Goal: Task Accomplishment & Management: Manage account settings

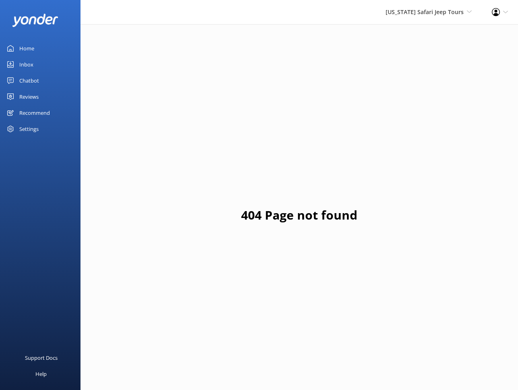
click at [25, 95] on div "Reviews" at bounding box center [28, 97] width 19 height 16
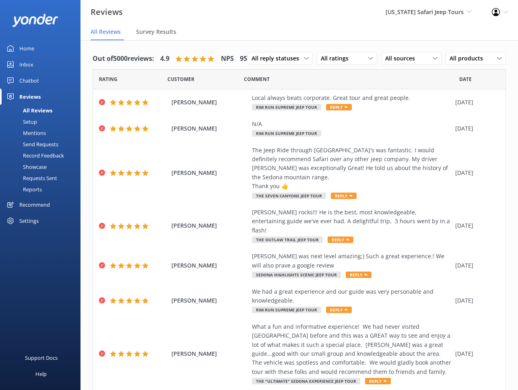
click at [28, 218] on div "Settings" at bounding box center [28, 221] width 19 height 16
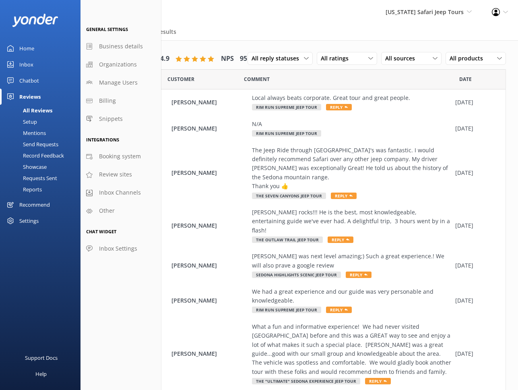
click at [493, 13] on icon at bounding box center [496, 12] width 8 height 8
click at [469, 33] on link "Profile Settings" at bounding box center [478, 35] width 81 height 20
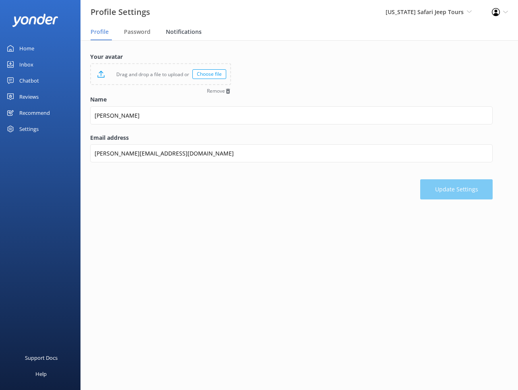
click at [184, 35] on span "Notifications" at bounding box center [184, 32] width 36 height 8
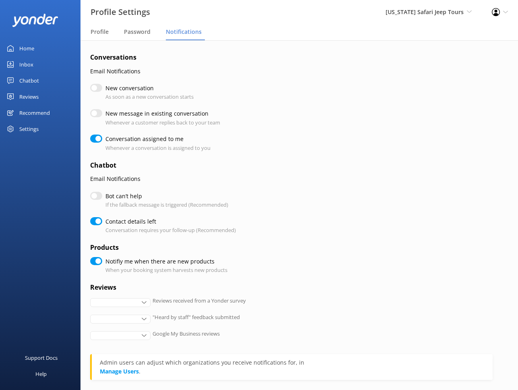
checkbox input "true"
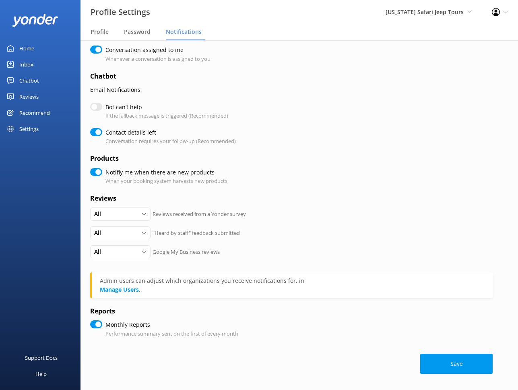
scroll to position [89, 0]
click at [31, 82] on div "Chatbot" at bounding box center [29, 80] width 20 height 16
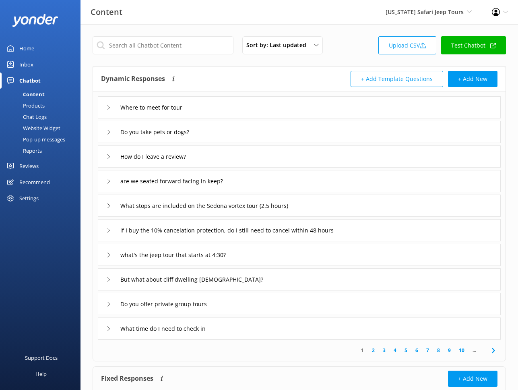
click at [28, 164] on div "Reviews" at bounding box center [28, 166] width 19 height 16
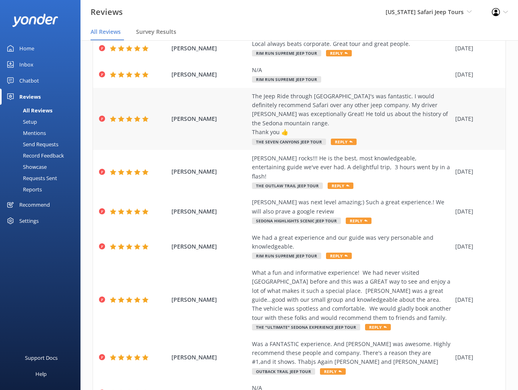
scroll to position [54, 0]
click at [41, 155] on div "Record Feedback" at bounding box center [34, 155] width 59 height 11
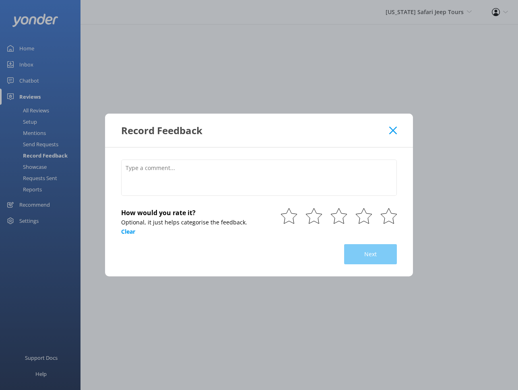
click at [393, 128] on icon at bounding box center [393, 130] width 8 height 8
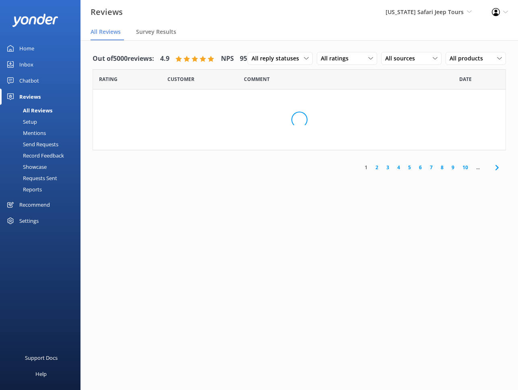
click at [39, 134] on div "Mentions" at bounding box center [25, 132] width 41 height 11
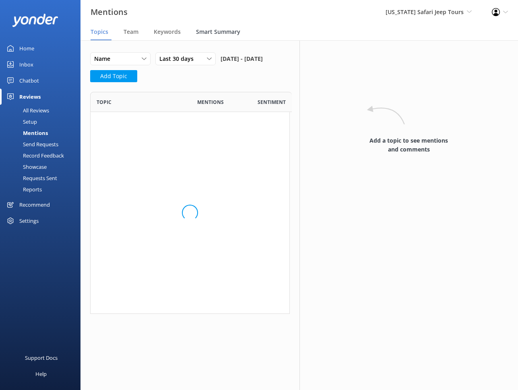
scroll to position [246, 199]
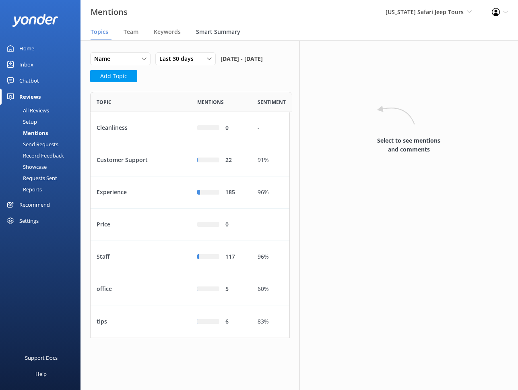
click at [236, 32] on span "Smart Summary" at bounding box center [218, 32] width 44 height 8
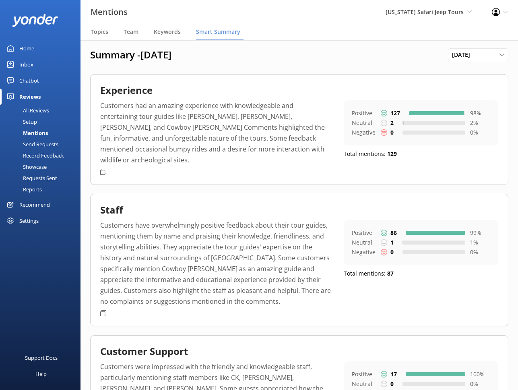
scroll to position [3, 0]
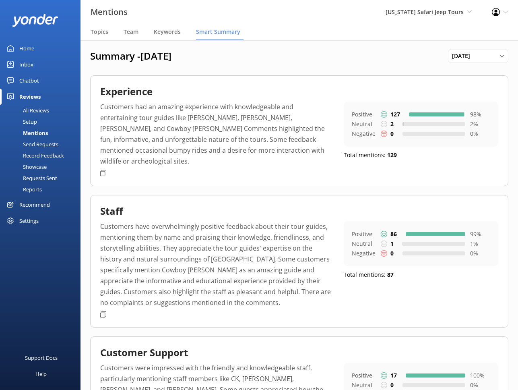
click at [39, 145] on div "Send Requests" at bounding box center [32, 144] width 54 height 11
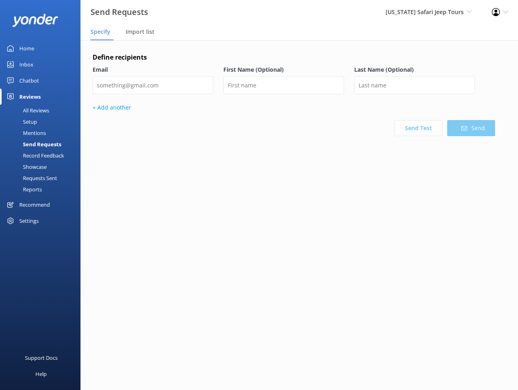
click at [37, 154] on div "Record Feedback" at bounding box center [34, 155] width 59 height 11
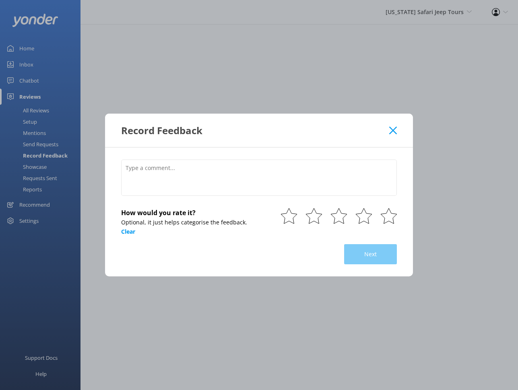
click at [33, 125] on div "Record Feedback How would you rate it? Optional, it just helps categorise the f…" at bounding box center [259, 195] width 518 height 390
click at [385, 127] on div "Record Feedback" at bounding box center [255, 130] width 268 height 13
click at [388, 127] on div "Record Feedback" at bounding box center [255, 130] width 268 height 13
click at [393, 129] on icon at bounding box center [393, 130] width 8 height 8
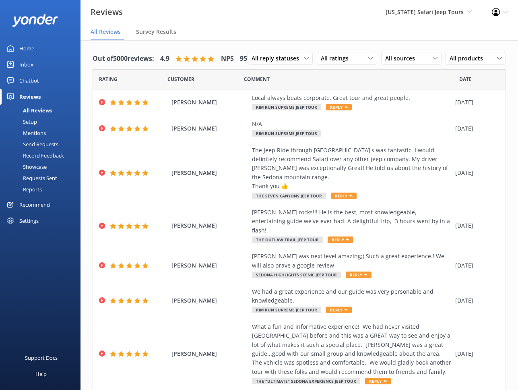
click at [33, 123] on div "Setup" at bounding box center [21, 121] width 32 height 11
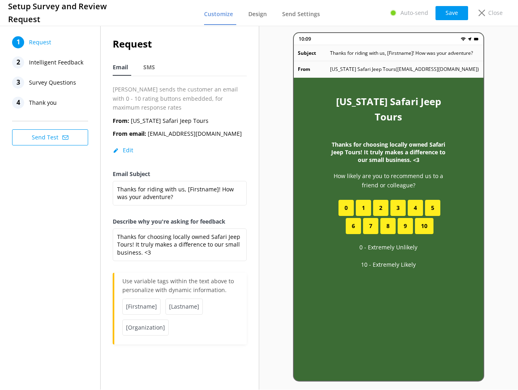
click at [55, 59] on span "Intelligent Feedback" at bounding box center [56, 62] width 54 height 12
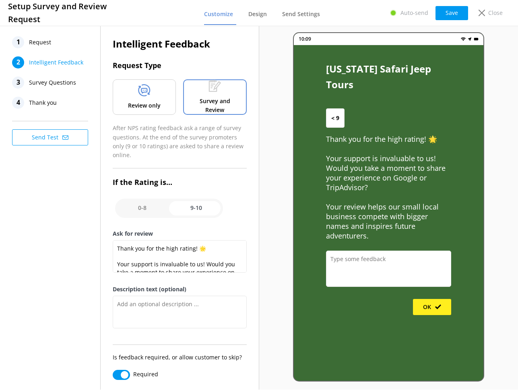
click at [60, 81] on span "Survey Questions" at bounding box center [52, 83] width 47 height 12
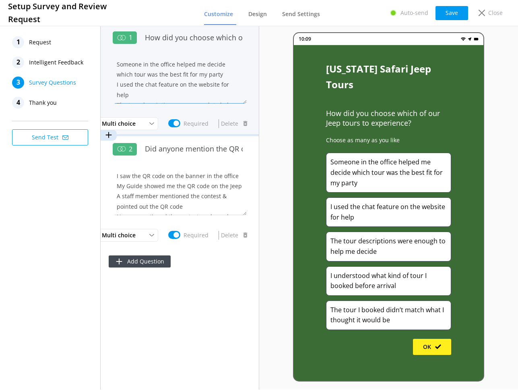
click at [164, 70] on textarea "Someone in the office helped me decide which tour was the best fit for my party…" at bounding box center [180, 79] width 134 height 48
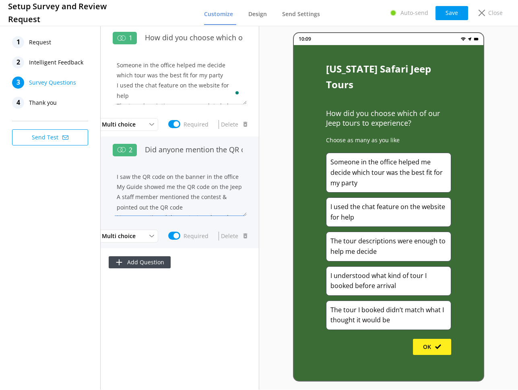
click at [174, 183] on textarea "I saw the QR code on the banner in the office My Guide showed me the QR code on…" at bounding box center [180, 192] width 134 height 48
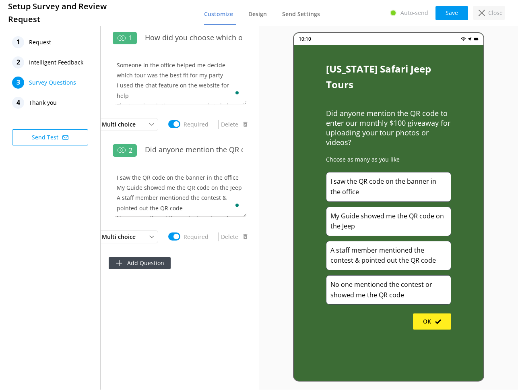
click at [490, 14] on p "Close" at bounding box center [495, 12] width 14 height 9
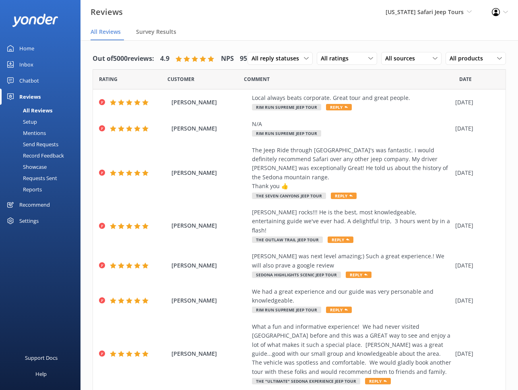
click at [38, 158] on div "Record Feedback" at bounding box center [34, 155] width 59 height 11
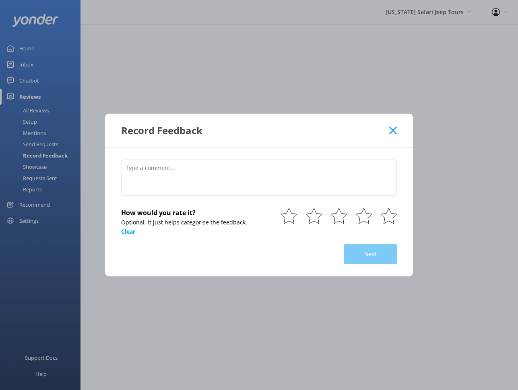
click at [393, 129] on icon at bounding box center [393, 130] width 8 height 8
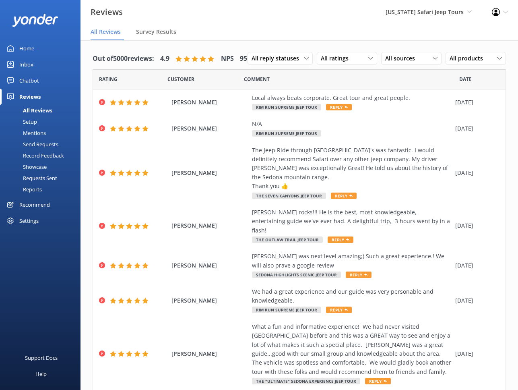
click at [43, 146] on div "Send Requests" at bounding box center [32, 144] width 54 height 11
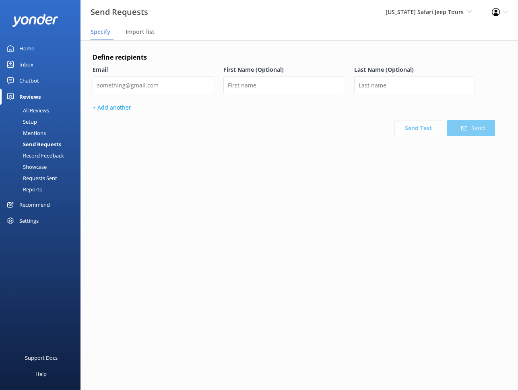
click at [33, 135] on div "Mentions" at bounding box center [25, 132] width 41 height 11
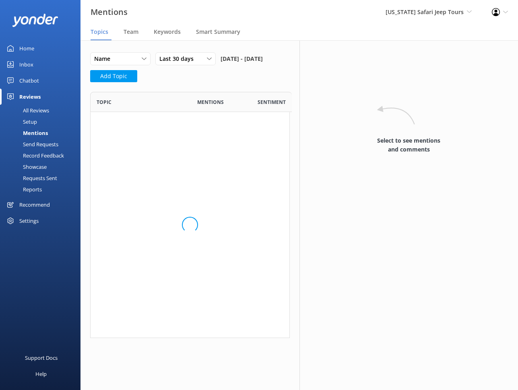
scroll to position [246, 199]
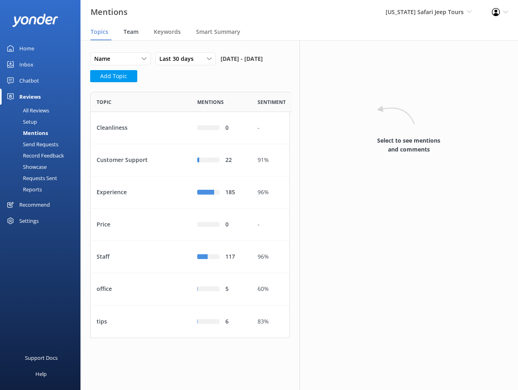
click at [132, 33] on span "Team" at bounding box center [131, 32] width 15 height 8
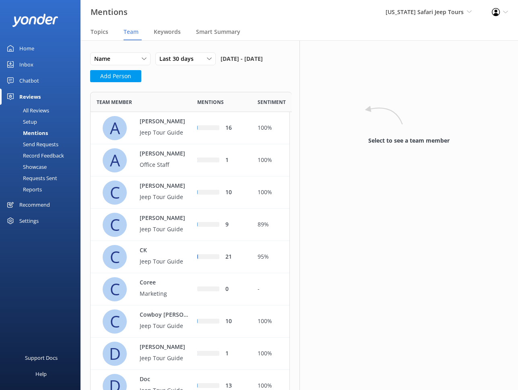
scroll to position [794, 199]
click at [95, 31] on span "Topics" at bounding box center [100, 32] width 18 height 8
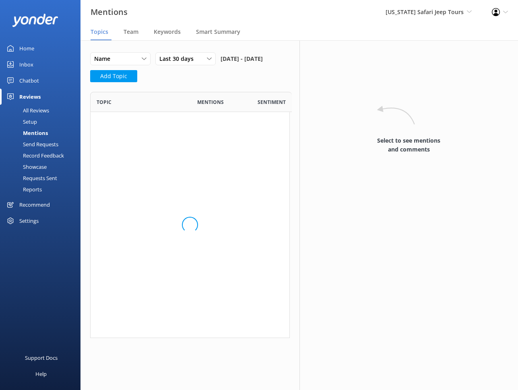
scroll to position [246, 199]
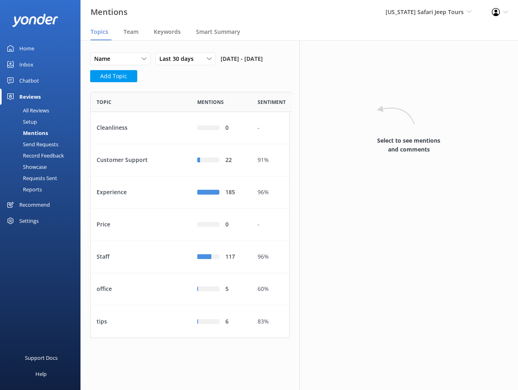
click at [152, 30] on nav "Topics Team Keywords Smart Summary" at bounding box center [300, 32] width 438 height 16
click at [125, 33] on span "Team" at bounding box center [131, 32] width 15 height 8
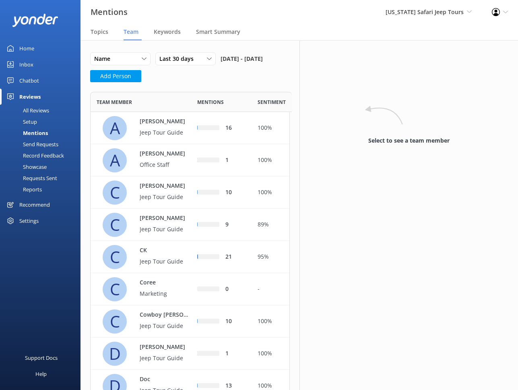
scroll to position [794, 199]
click at [101, 34] on span "Topics" at bounding box center [100, 32] width 18 height 8
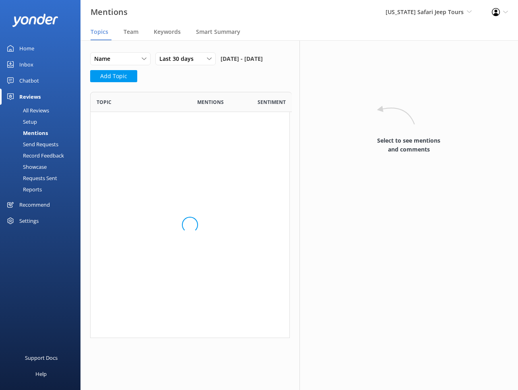
scroll to position [246, 199]
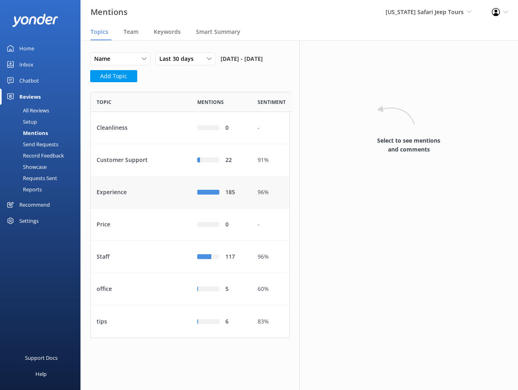
click at [130, 197] on div "Experience" at bounding box center [141, 192] width 101 height 32
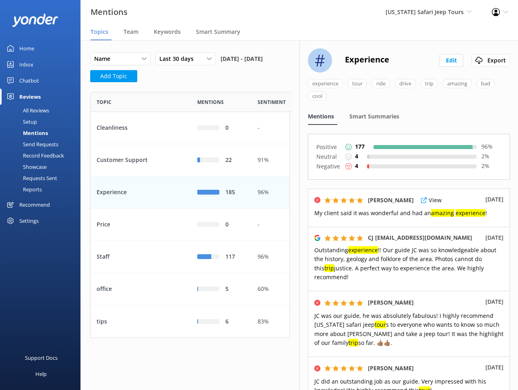
scroll to position [3, 0]
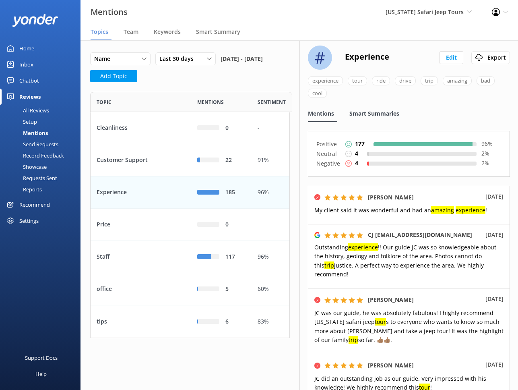
click at [380, 110] on span "Smart Summaries" at bounding box center [375, 114] width 50 height 8
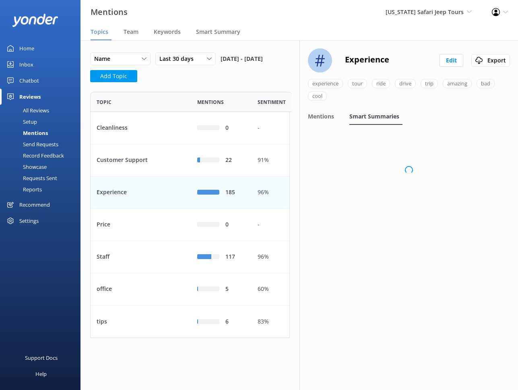
scroll to position [0, 0]
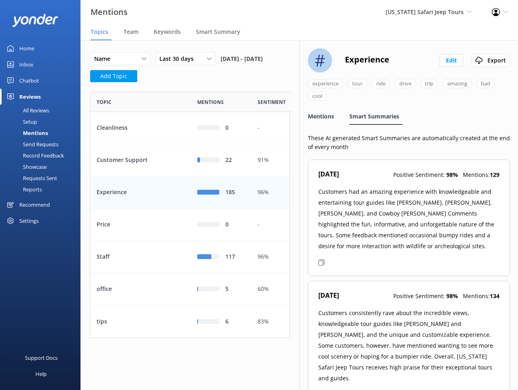
click at [325, 117] on span "Mentions" at bounding box center [321, 116] width 26 height 8
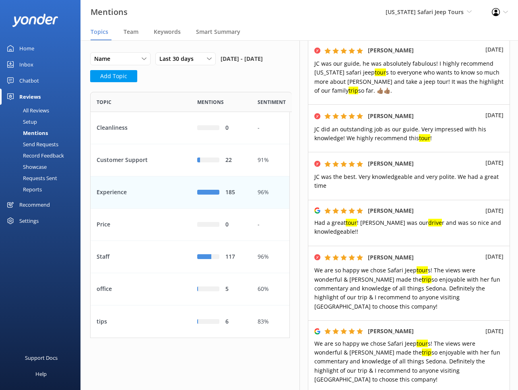
scroll to position [347, 0]
